Goal: Find specific page/section: Find specific page/section

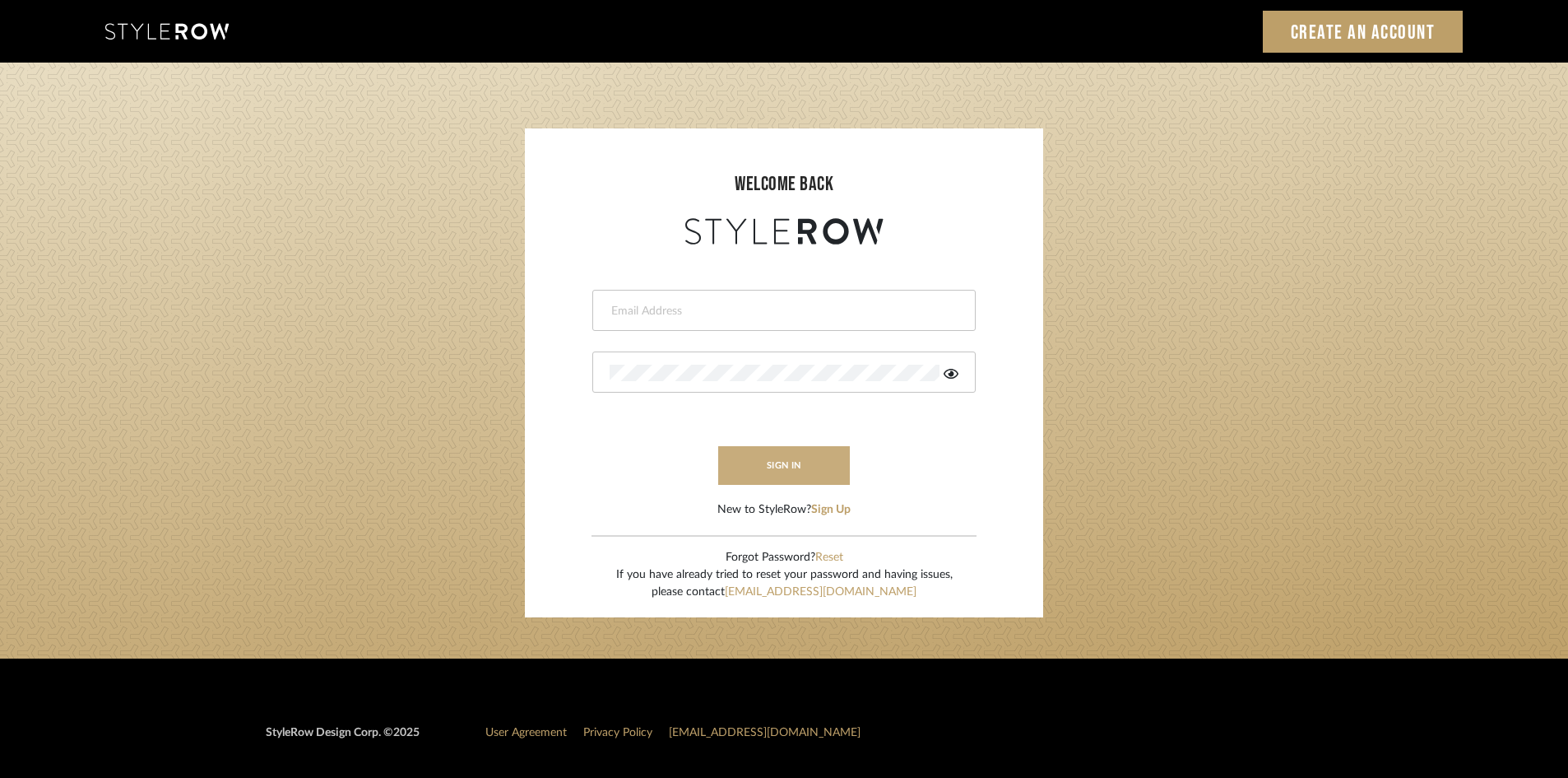
type input "clynch@marikameyer.com"
click at [766, 477] on button "sign in" at bounding box center [784, 466] width 132 height 39
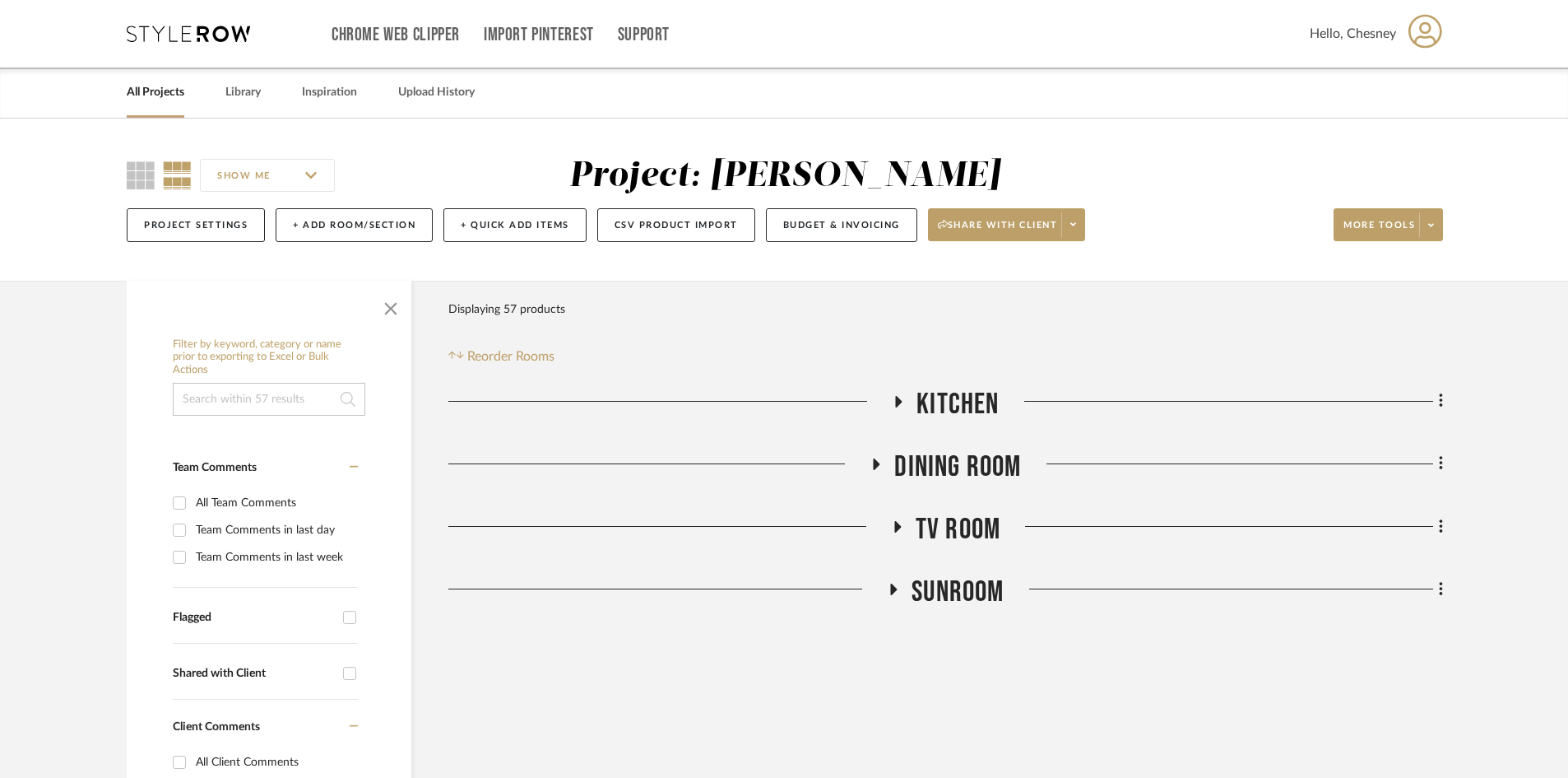
click at [183, 91] on link "All Projects" at bounding box center [155, 92] width 58 height 22
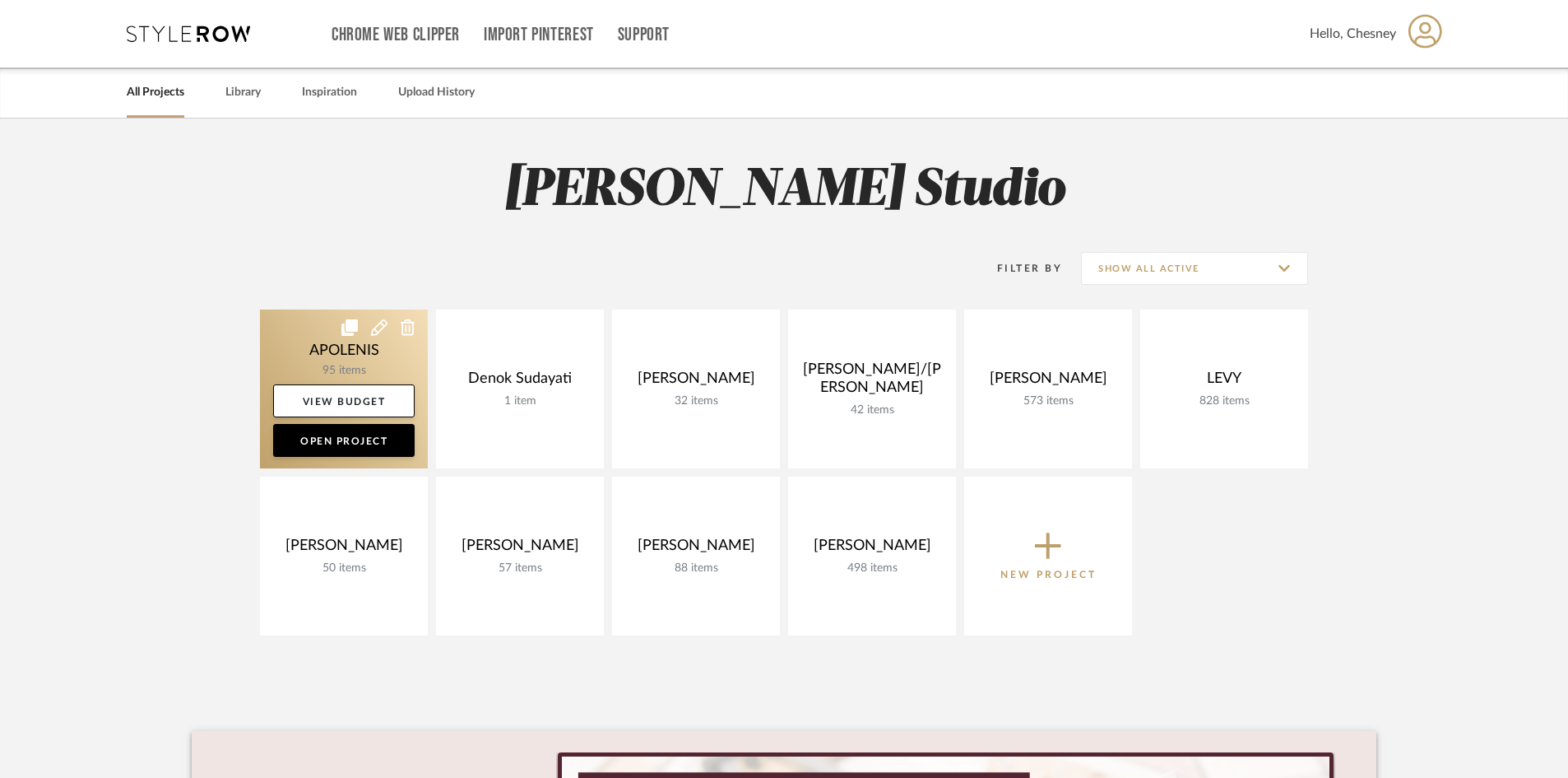
click at [381, 345] on link at bounding box center [344, 389] width 168 height 159
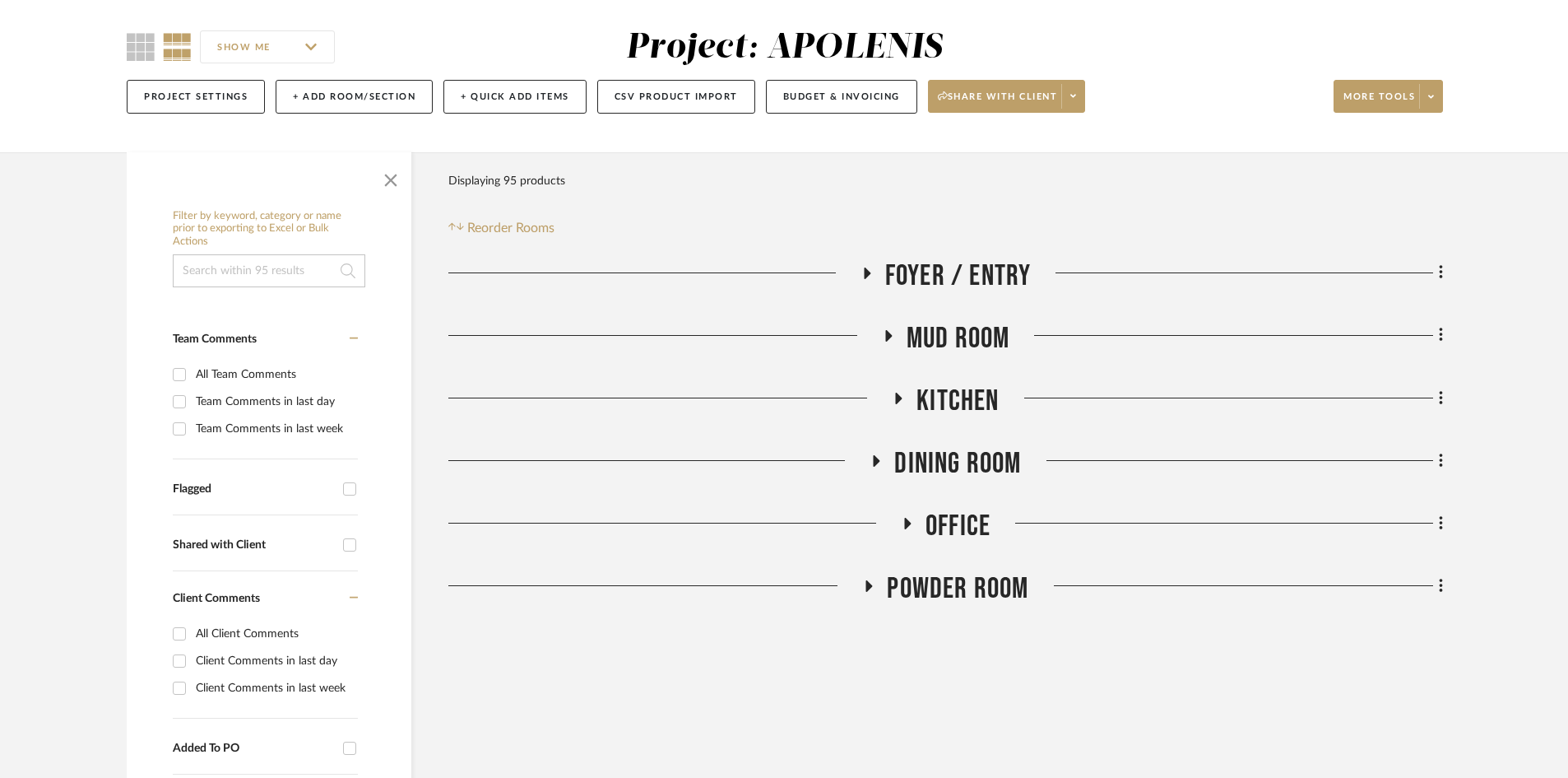
scroll to position [164, 0]
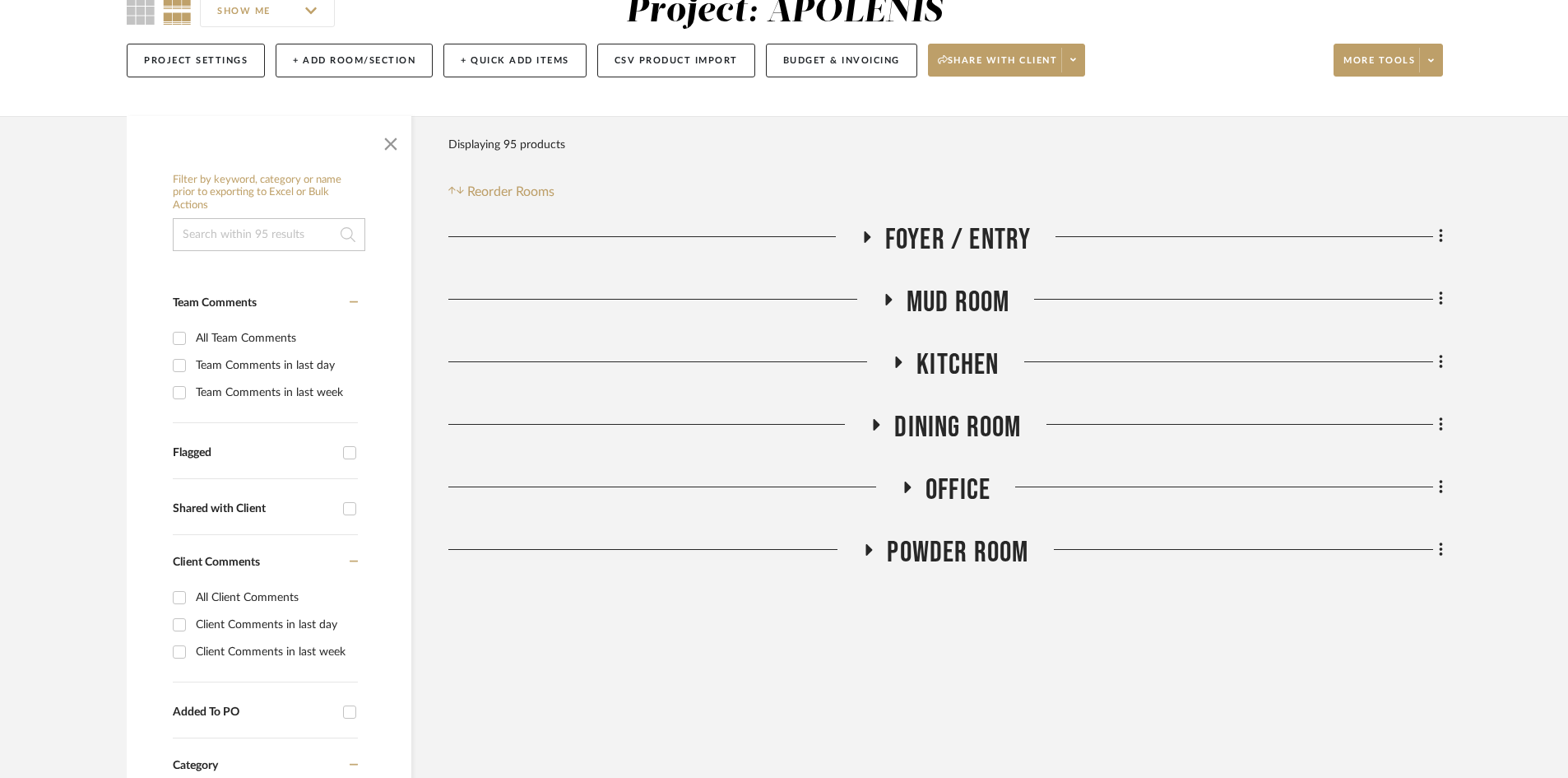
click at [971, 352] on span "Kitchen" at bounding box center [957, 365] width 82 height 35
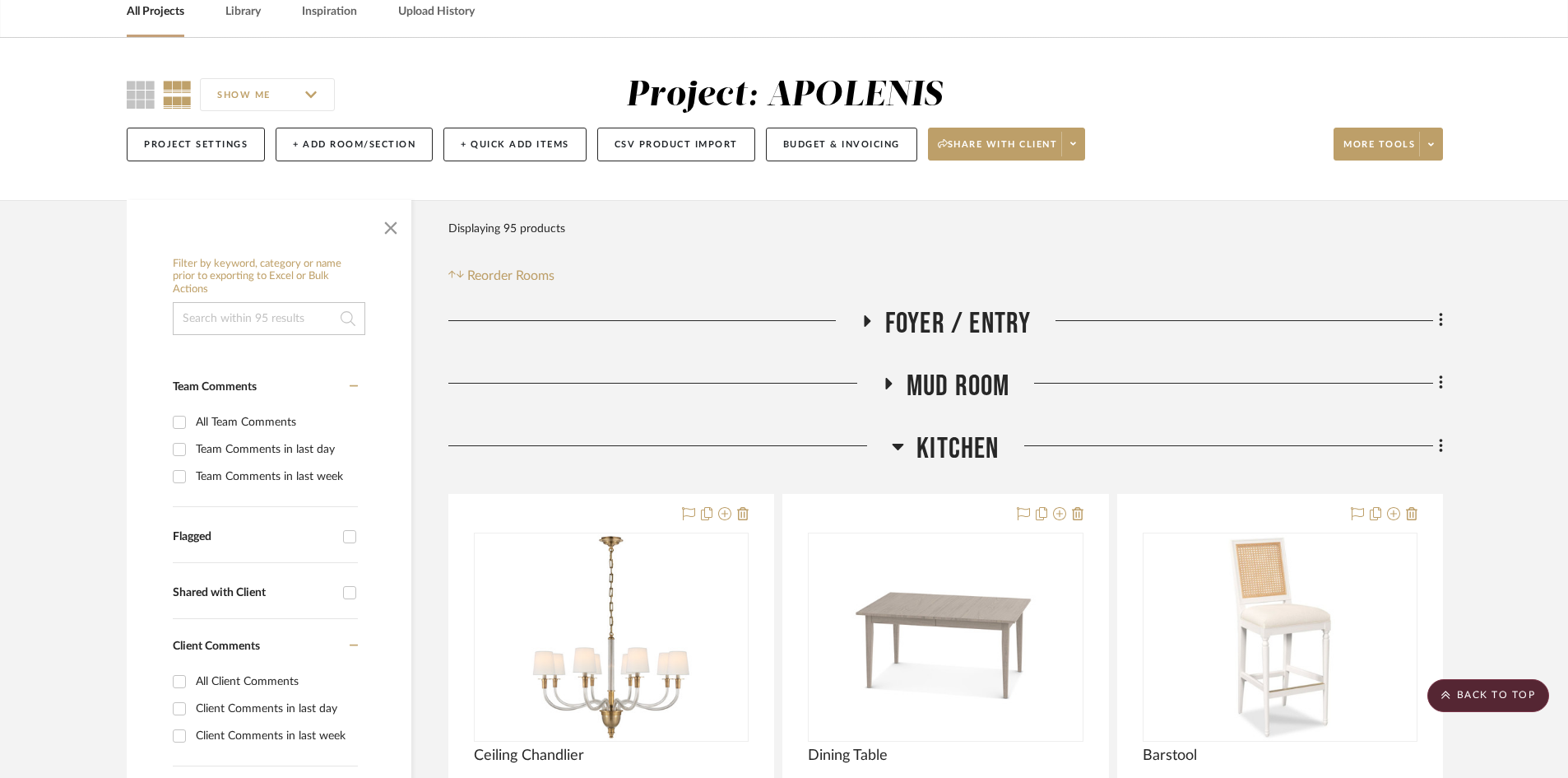
scroll to position [0, 0]
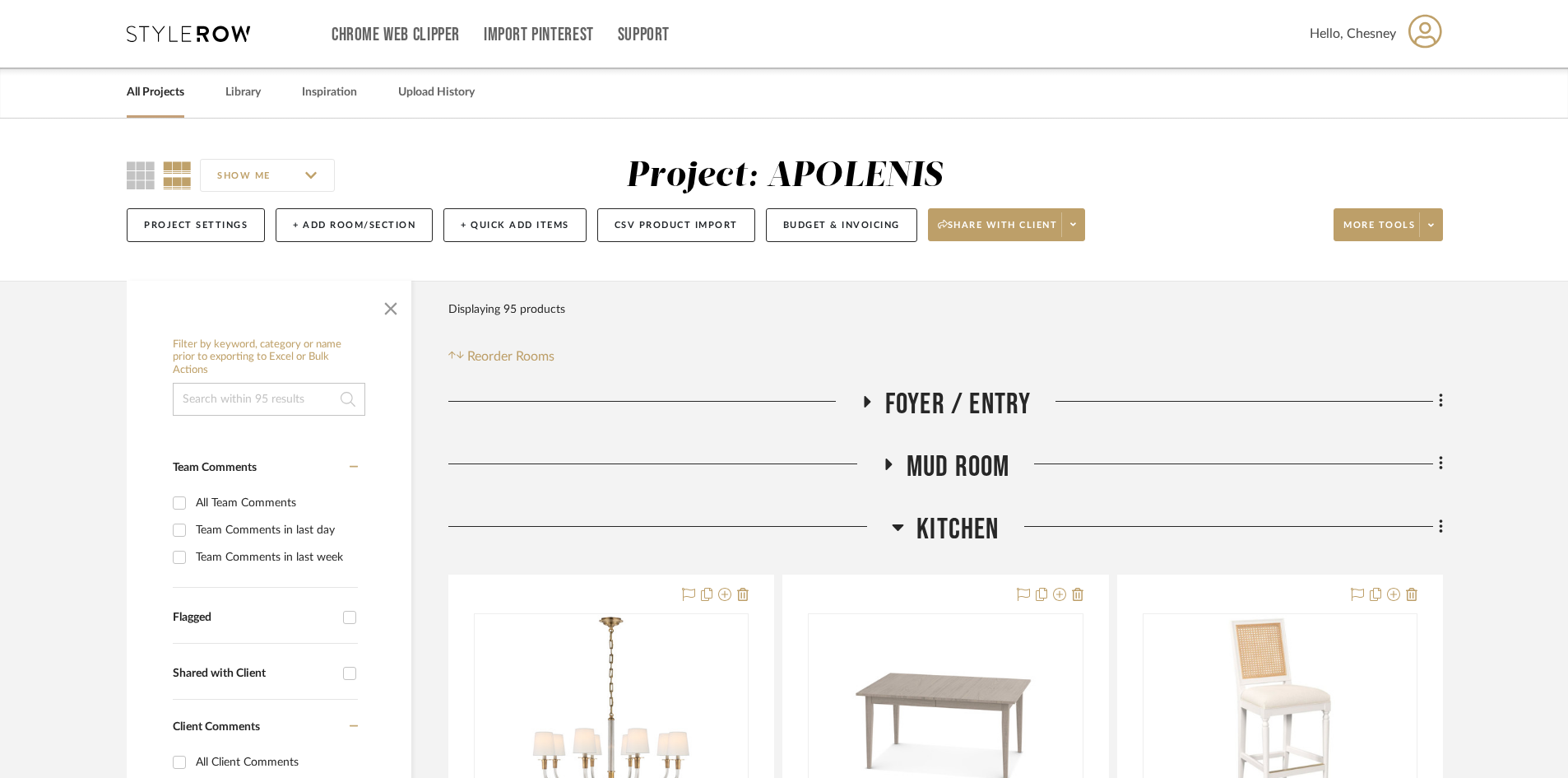
click at [936, 515] on span "Kitchen" at bounding box center [957, 530] width 82 height 35
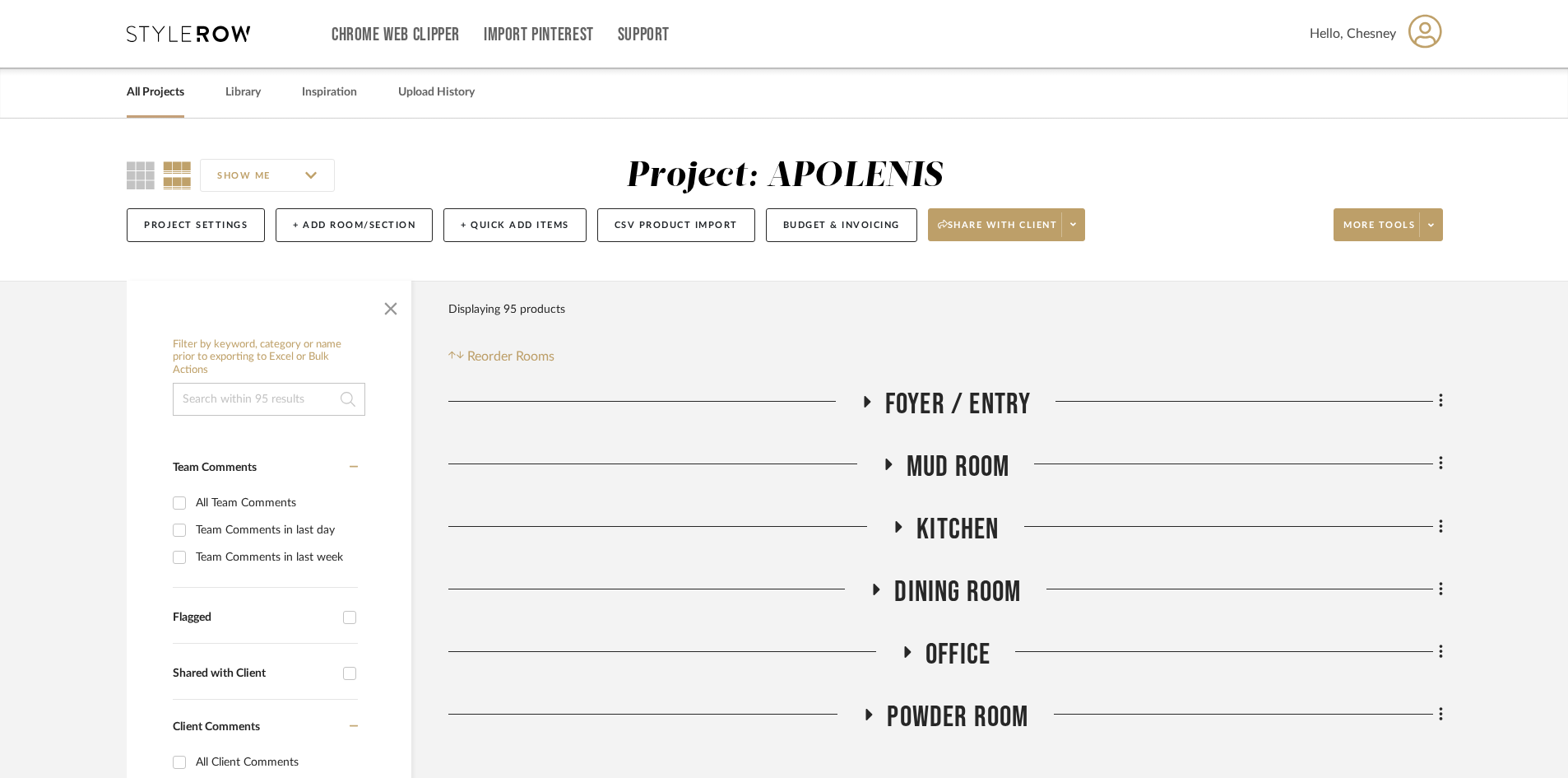
click at [956, 540] on span "Kitchen" at bounding box center [957, 530] width 82 height 35
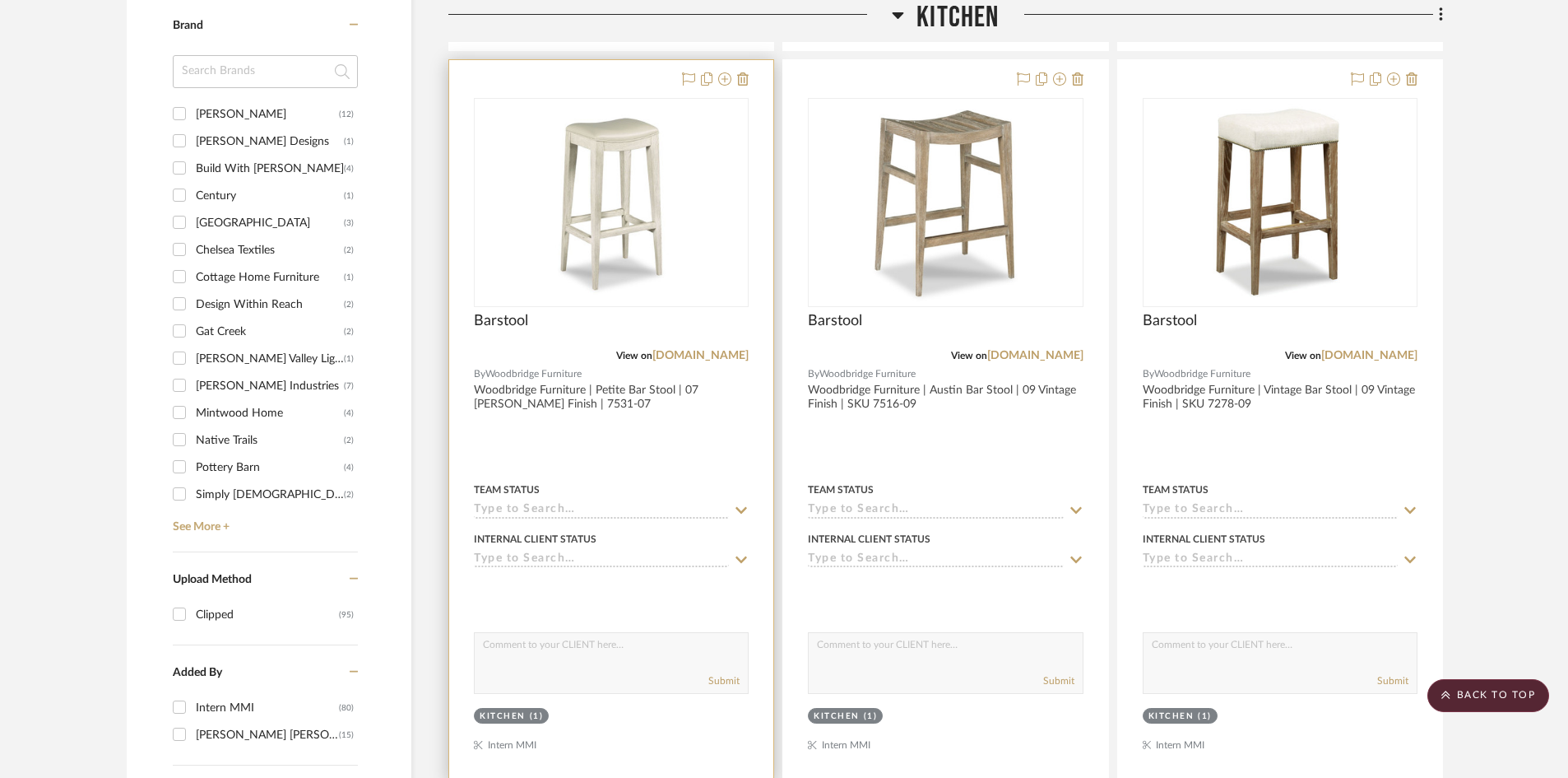
scroll to position [1234, 0]
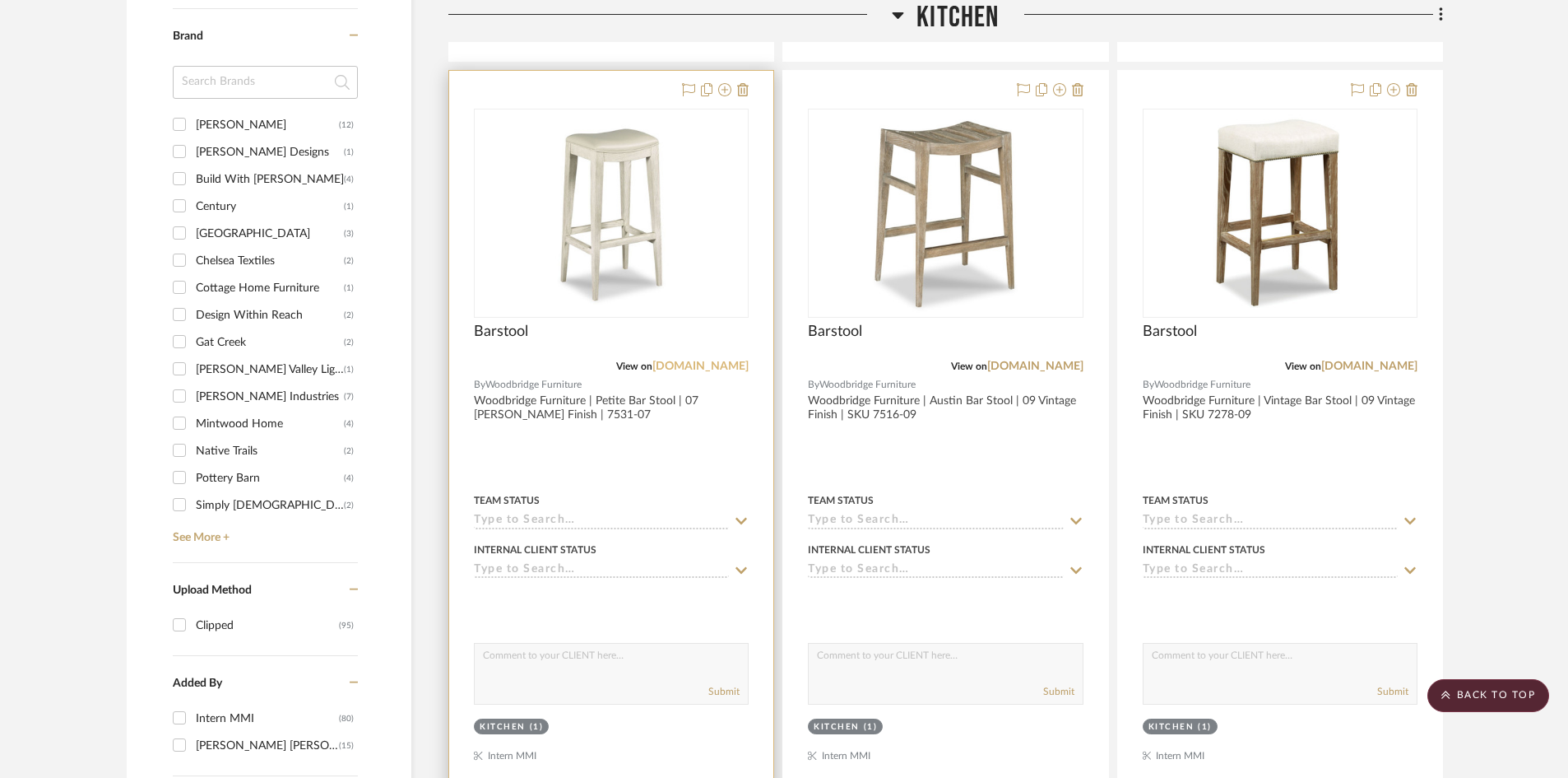
click at [700, 367] on link "[DOMAIN_NAME]" at bounding box center [700, 367] width 97 height 12
click at [721, 367] on link "[DOMAIN_NAME]" at bounding box center [700, 367] width 97 height 12
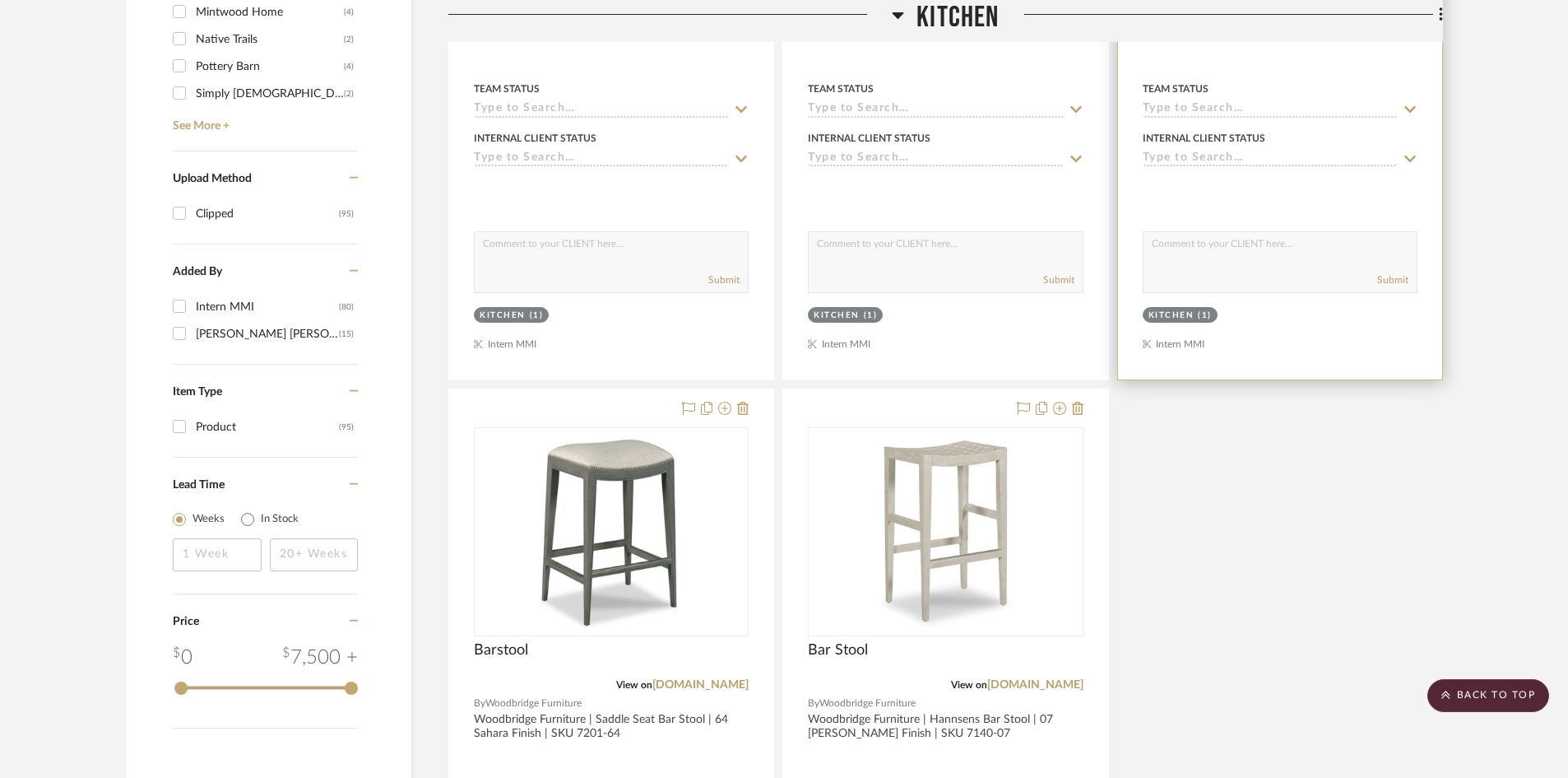
scroll to position [2058, 0]
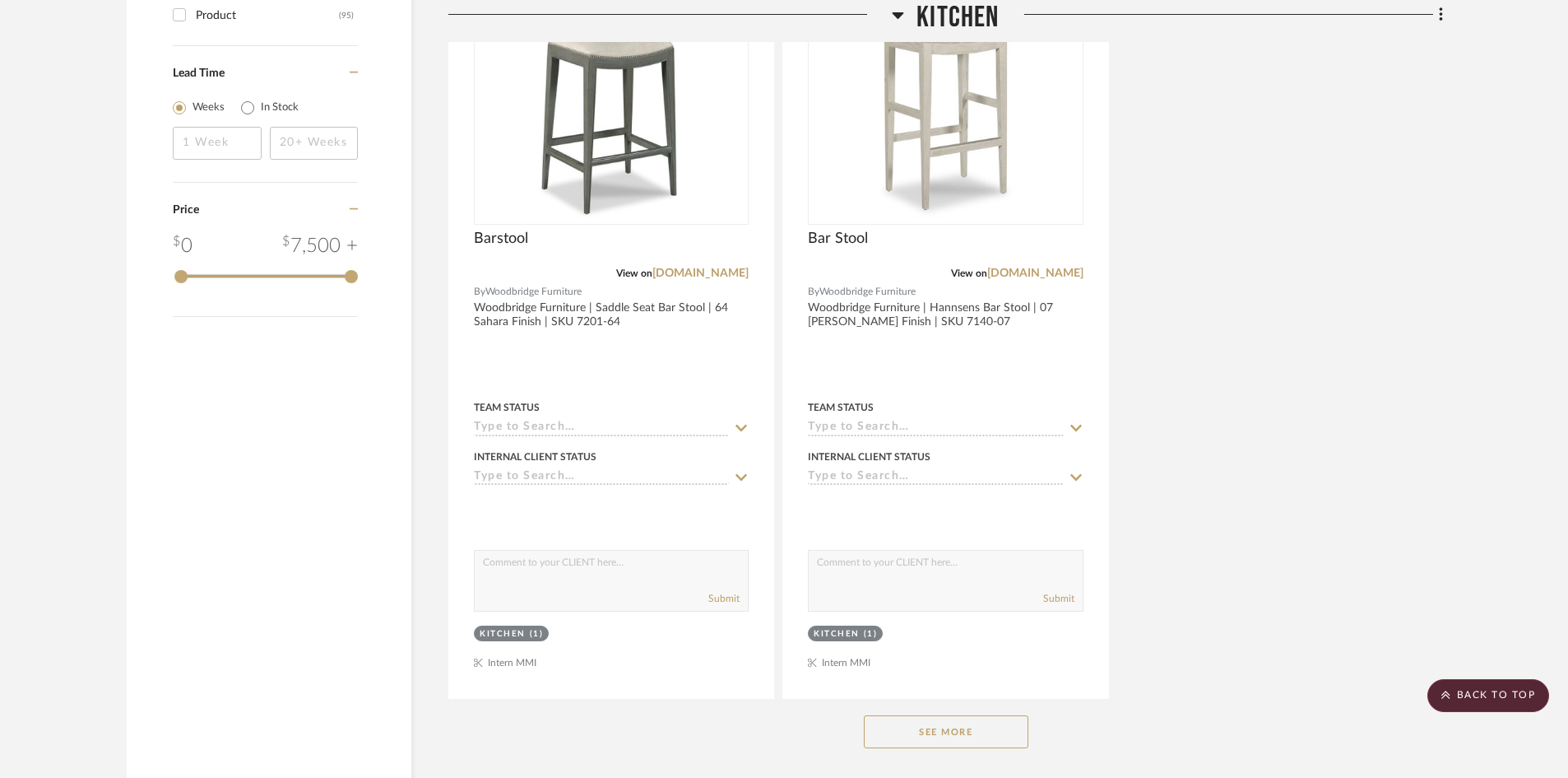
click at [939, 732] on button "See More" at bounding box center [946, 732] width 164 height 33
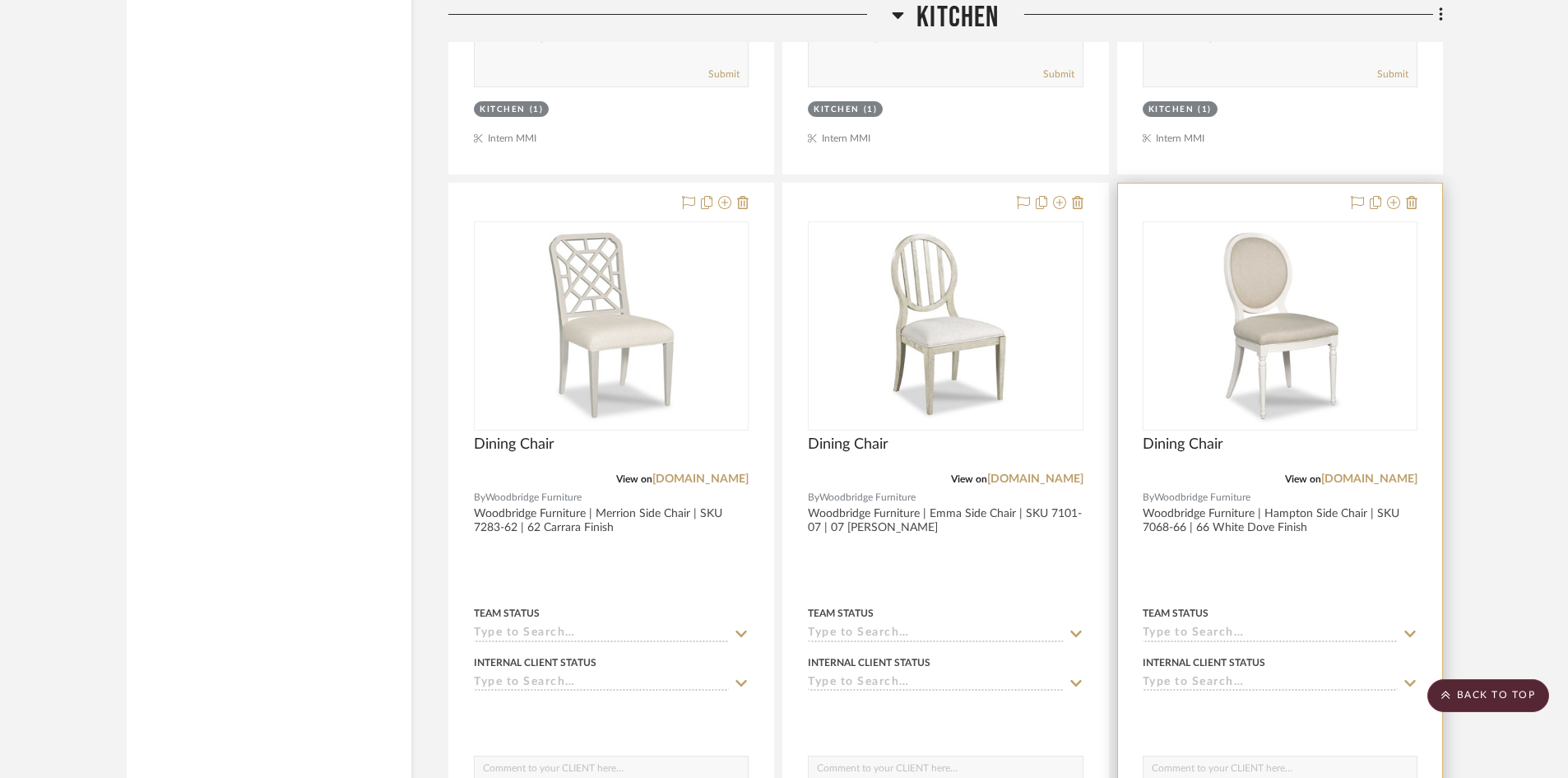
scroll to position [4775, 0]
click at [1322, 480] on link "[DOMAIN_NAME]" at bounding box center [1370, 478] width 97 height 12
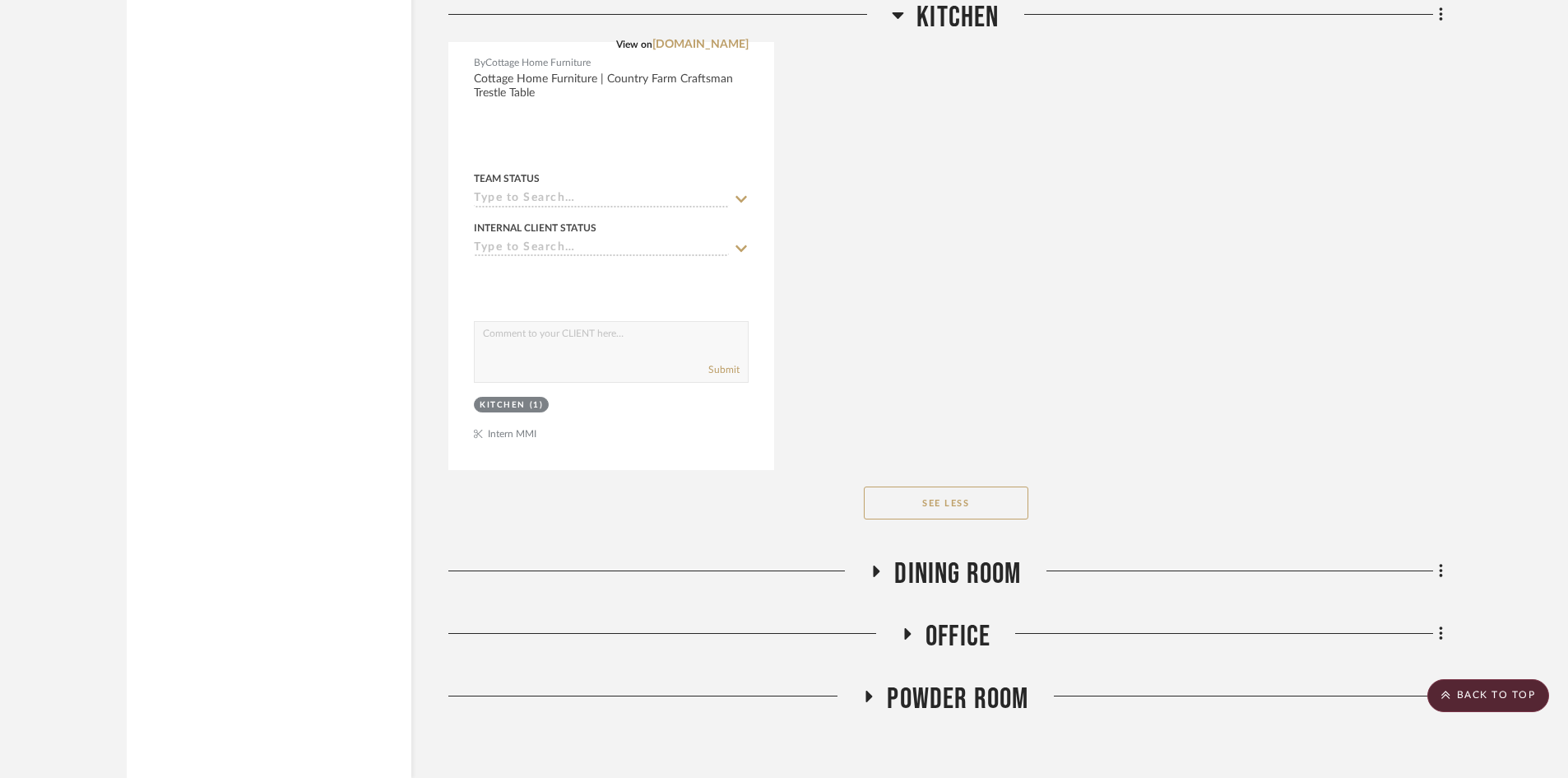
click at [905, 503] on button "See Less" at bounding box center [946, 503] width 164 height 33
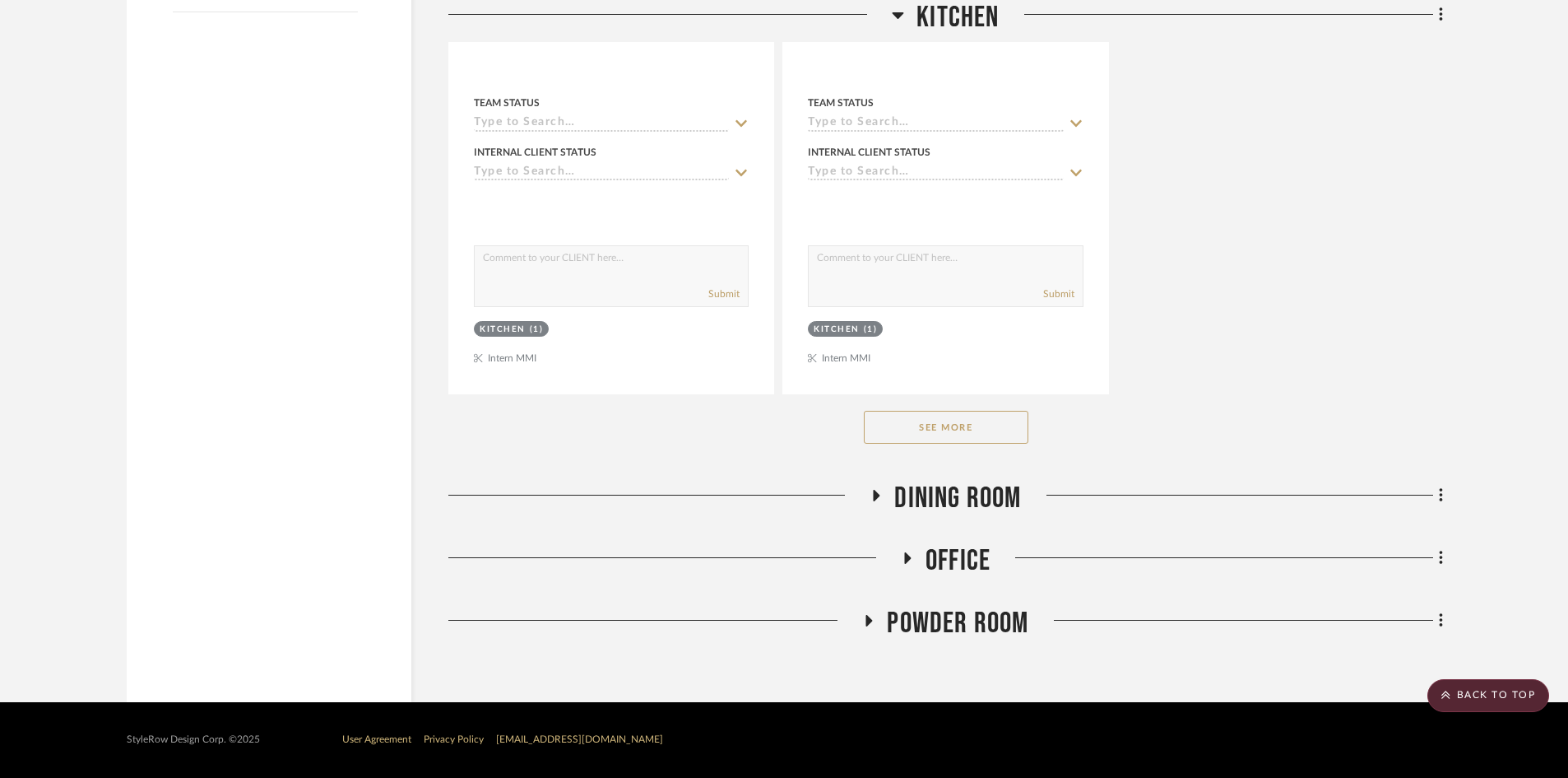
click at [937, 430] on button "See More" at bounding box center [946, 427] width 164 height 33
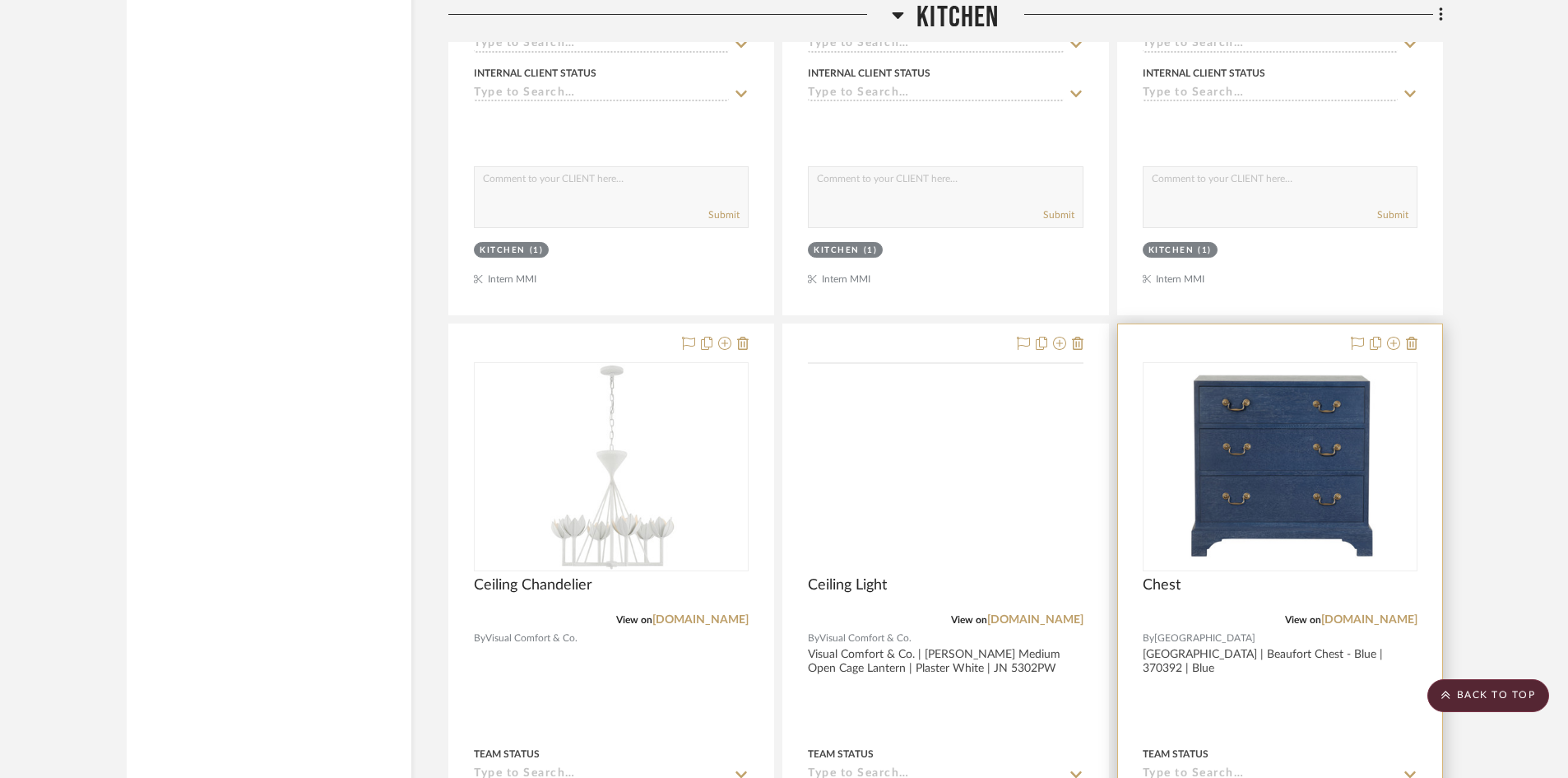
scroll to position [2552, 0]
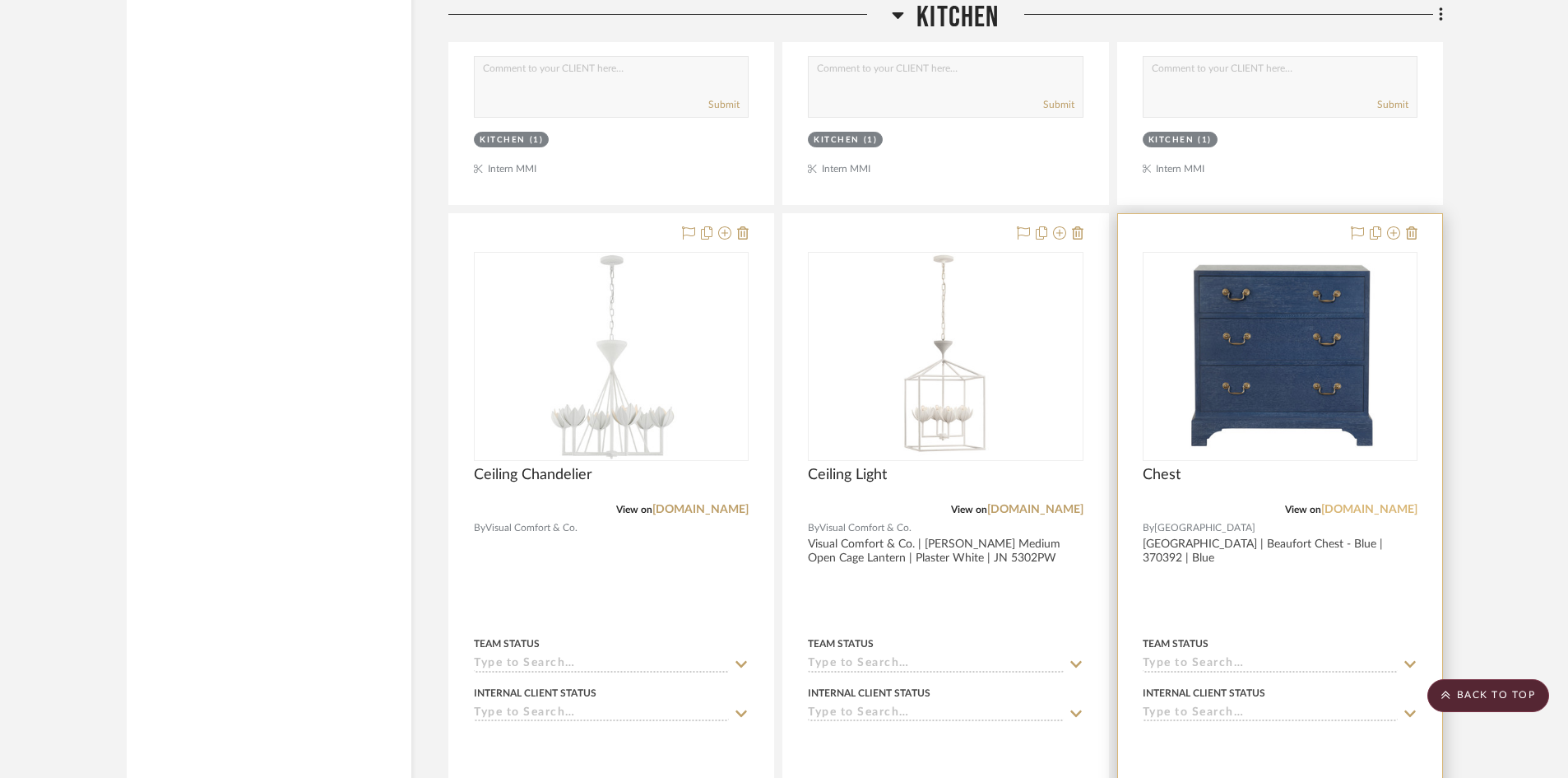
click at [1334, 513] on link "[DOMAIN_NAME]" at bounding box center [1370, 509] width 97 height 12
